Goal: Transaction & Acquisition: Subscribe to service/newsletter

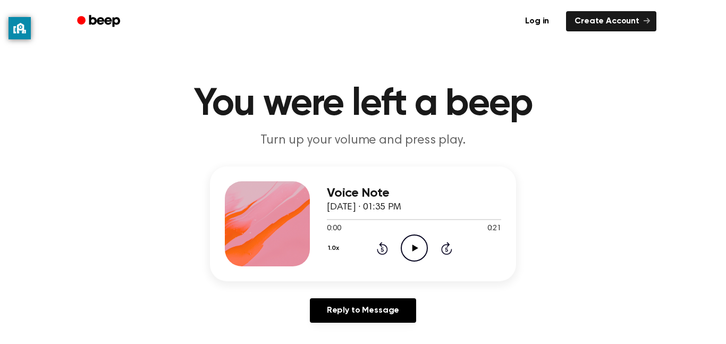
click at [402, 242] on circle at bounding box center [414, 248] width 26 height 26
click at [409, 246] on icon "Play Audio" at bounding box center [414, 247] width 27 height 27
click at [418, 257] on icon "Play Audio" at bounding box center [414, 247] width 27 height 27
click at [409, 244] on icon "Play Audio" at bounding box center [414, 247] width 27 height 27
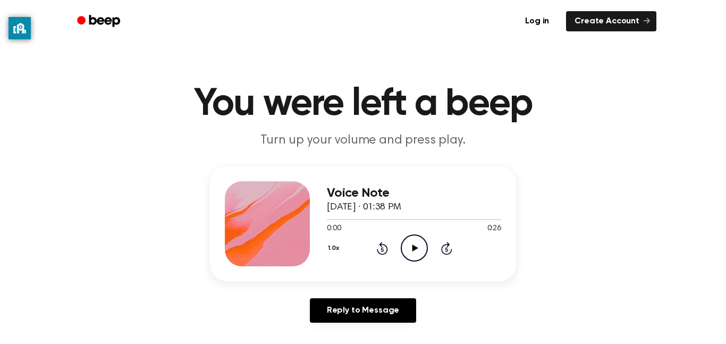
click at [416, 242] on icon "Play Audio" at bounding box center [414, 247] width 27 height 27
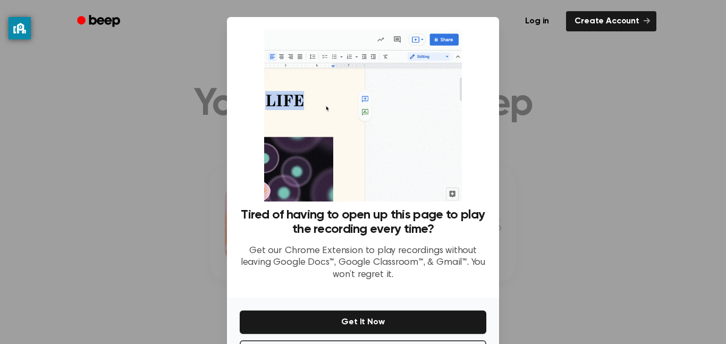
click at [564, 125] on div at bounding box center [363, 172] width 726 height 344
click at [640, 26] on link "Create Account" at bounding box center [611, 21] width 90 height 20
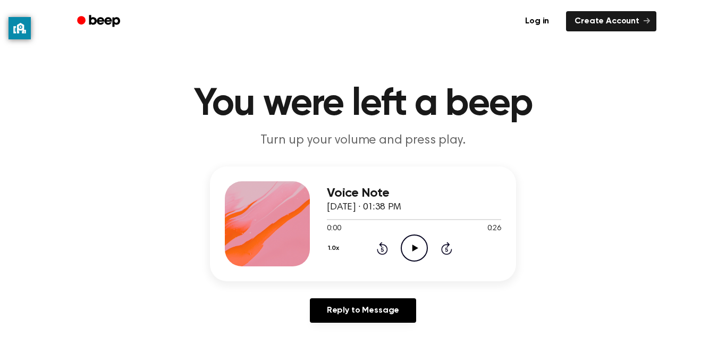
click at [427, 257] on icon "Play Audio" at bounding box center [414, 247] width 27 height 27
